Goal: Information Seeking & Learning: Learn about a topic

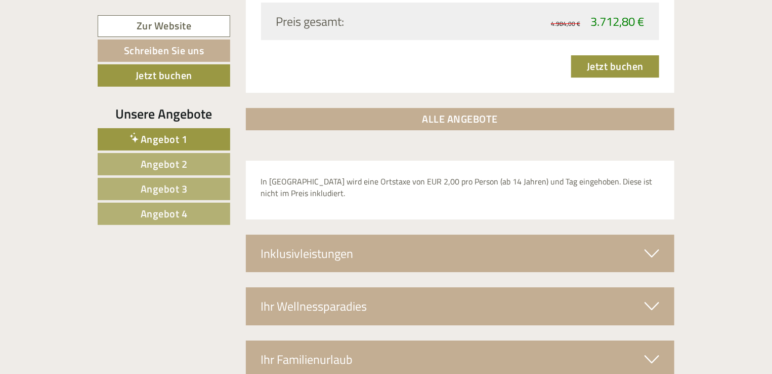
scroll to position [1644, 0]
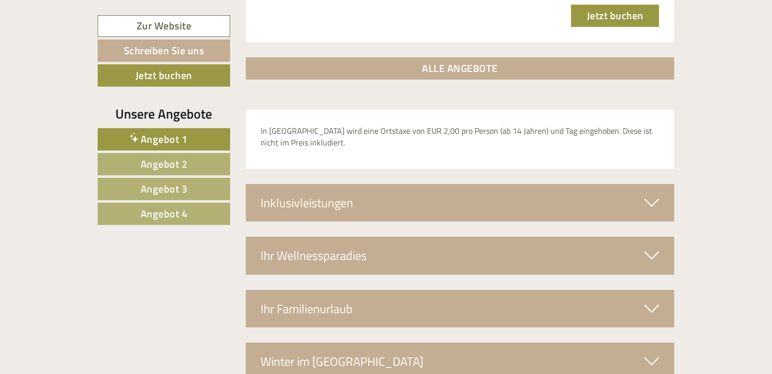
click at [175, 184] on span "Angebot 3" at bounding box center [164, 189] width 47 height 16
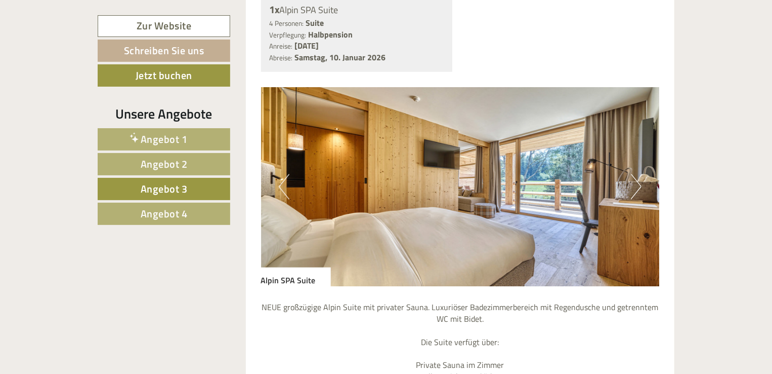
scroll to position [885, 0]
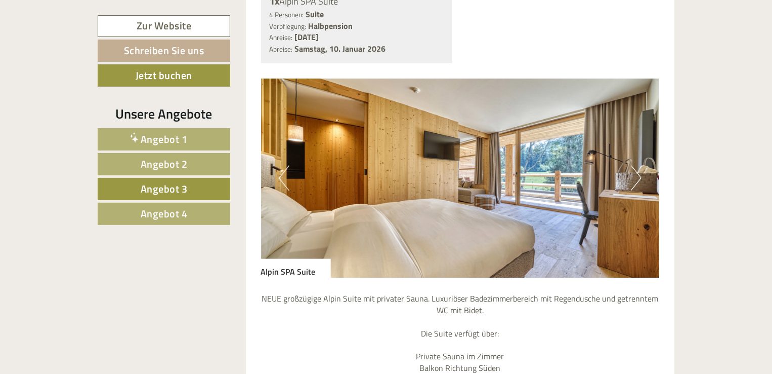
click at [633, 166] on button "Next" at bounding box center [636, 178] width 11 height 25
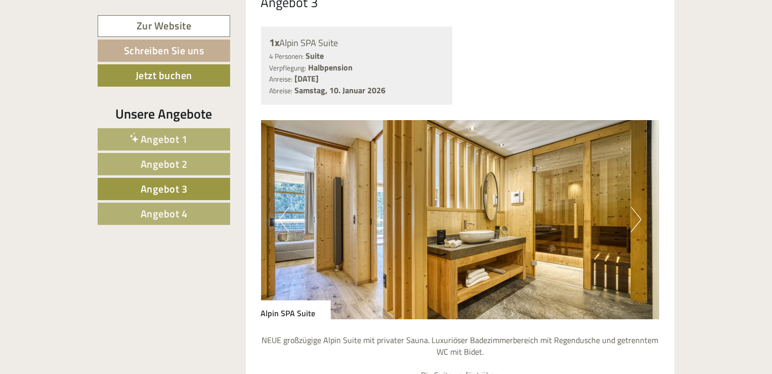
scroll to position [834, 0]
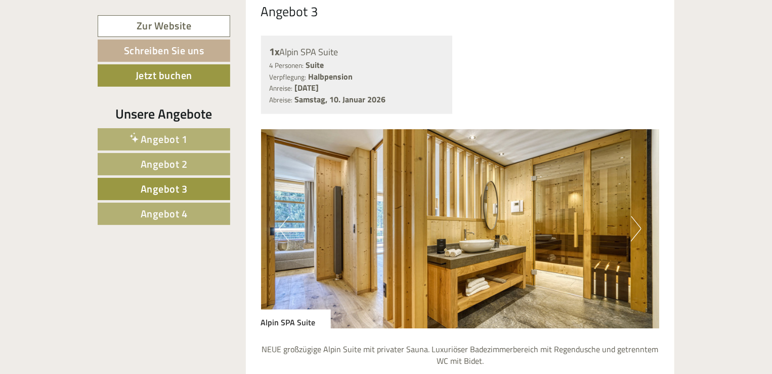
click at [637, 216] on button "Next" at bounding box center [636, 228] width 11 height 25
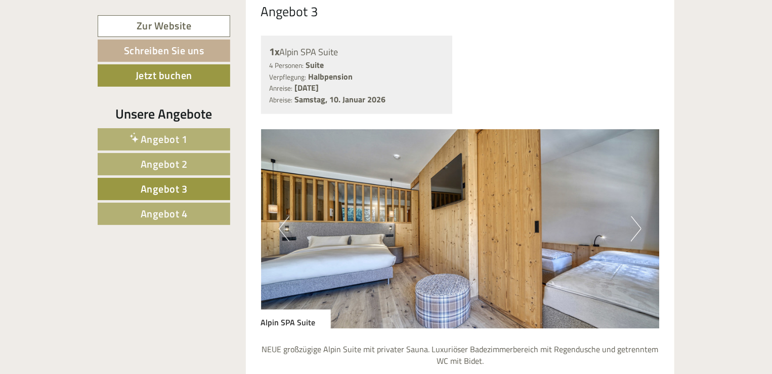
click at [634, 216] on button "Next" at bounding box center [636, 228] width 11 height 25
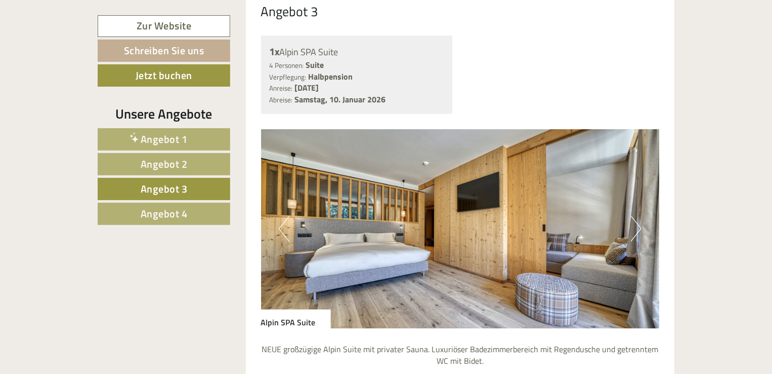
click at [638, 216] on button "Next" at bounding box center [636, 228] width 11 height 25
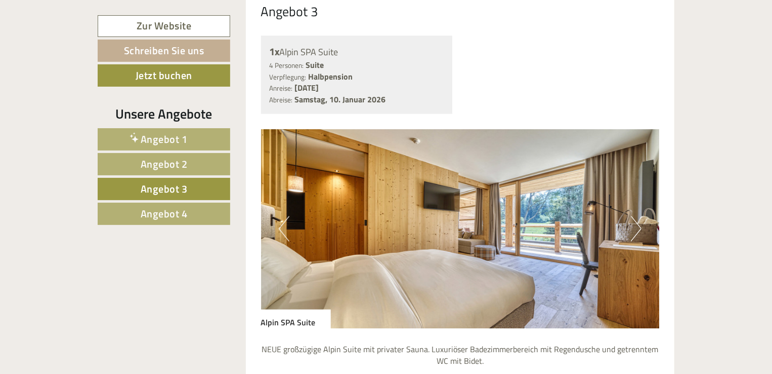
click at [638, 216] on button "Next" at bounding box center [636, 228] width 11 height 25
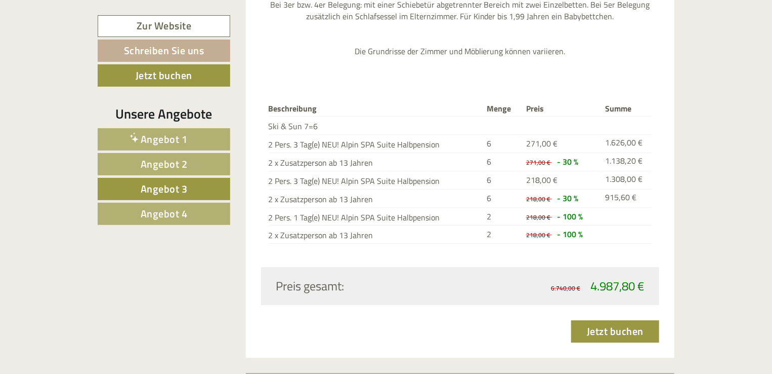
scroll to position [1391, 0]
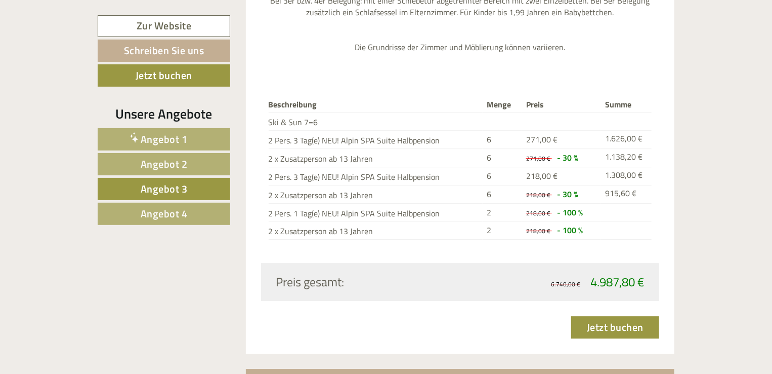
click at [173, 136] on span "Angebot 1" at bounding box center [164, 139] width 47 height 16
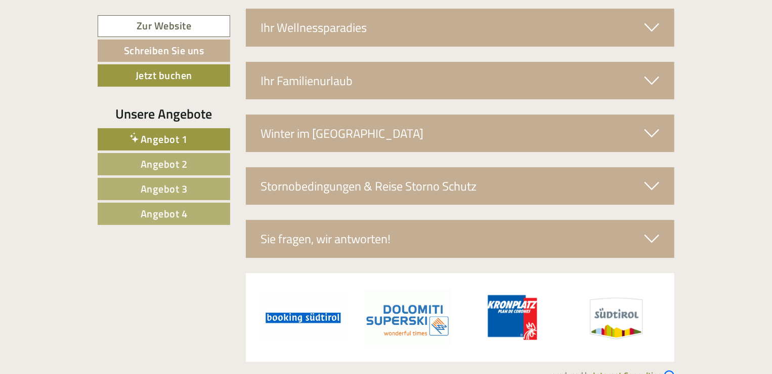
scroll to position [1873, 0]
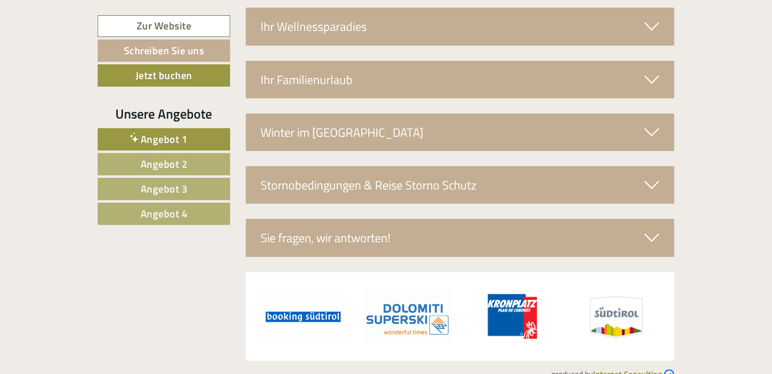
click at [177, 209] on span "Angebot 4" at bounding box center [164, 213] width 47 height 16
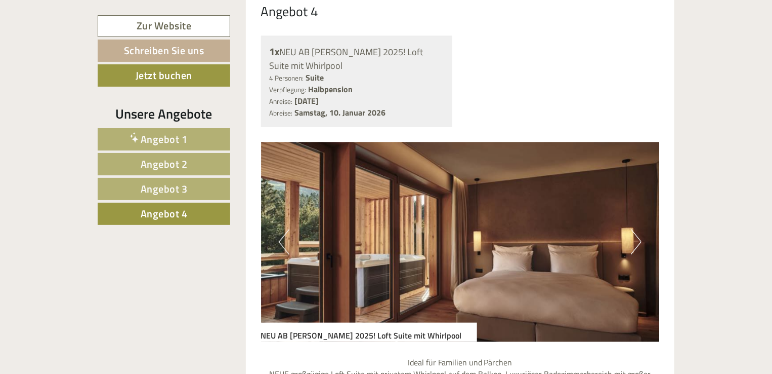
scroll to position [885, 0]
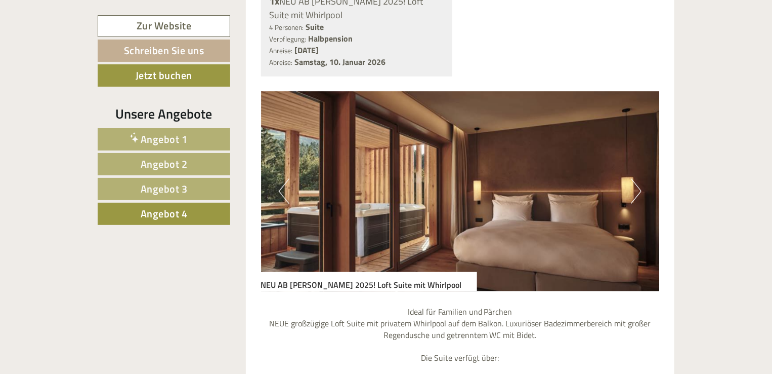
click at [636, 179] on button "Next" at bounding box center [636, 191] width 11 height 25
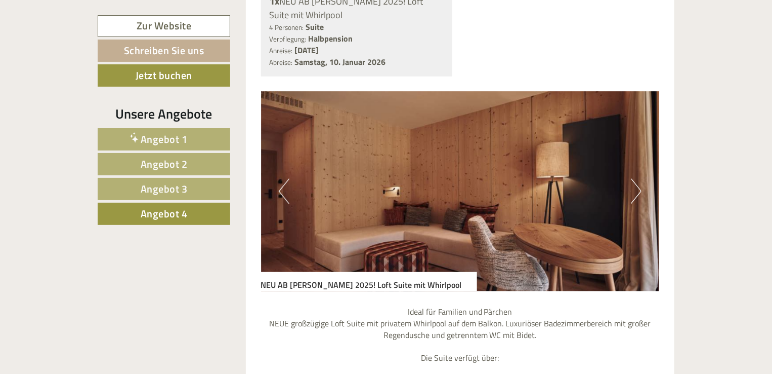
click at [636, 179] on button "Next" at bounding box center [636, 191] width 11 height 25
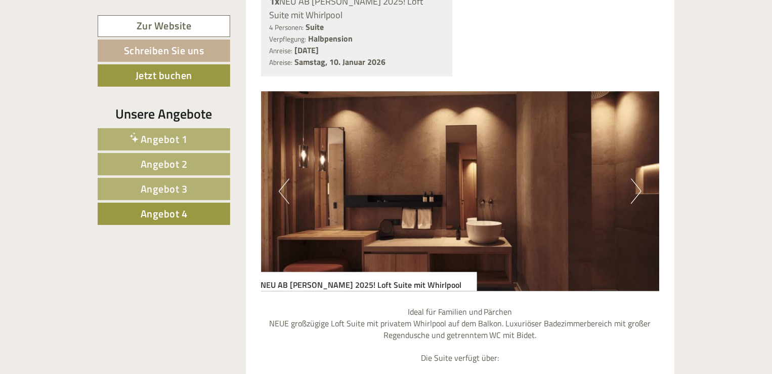
click at [636, 179] on button "Next" at bounding box center [636, 191] width 11 height 25
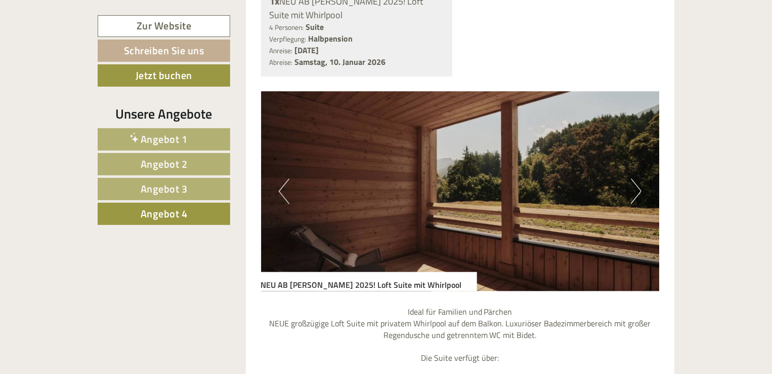
click at [636, 179] on button "Next" at bounding box center [636, 191] width 11 height 25
